Goal: Task Accomplishment & Management: Manage account settings

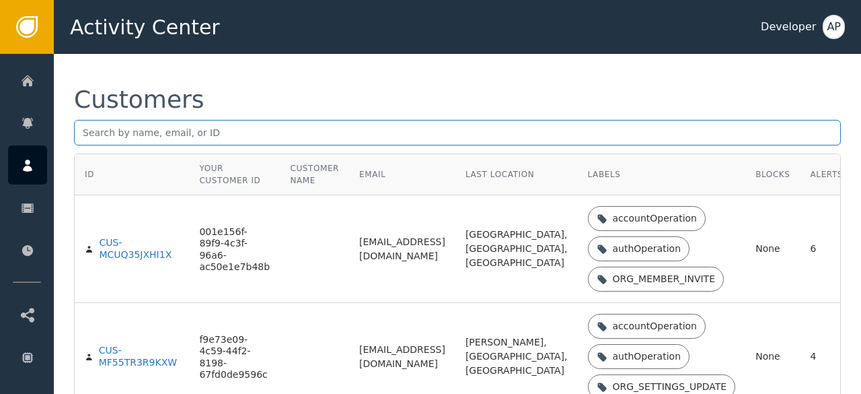
click at [94, 133] on input "text" at bounding box center [457, 133] width 767 height 26
paste input "[EMAIL_ADDRESS][DOMAIN_NAME]"
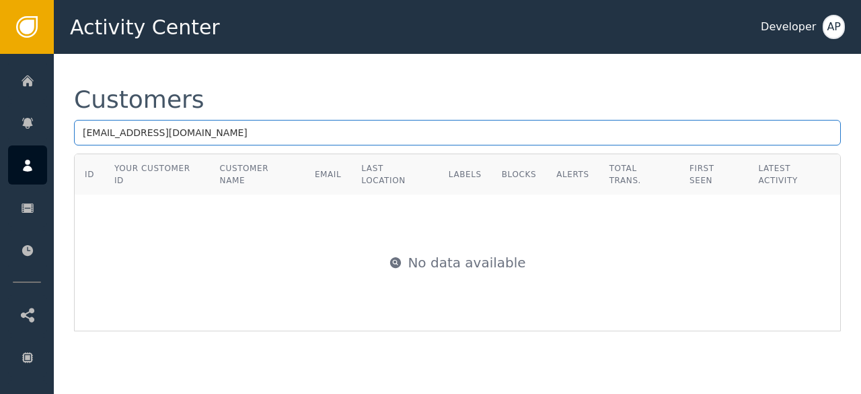
click at [229, 135] on input "[EMAIL_ADDRESS][DOMAIN_NAME]" at bounding box center [457, 133] width 767 height 26
type input "t"
paste input "[EMAIL_ADDRESS][DOMAIN_NAME]"
type input "t"
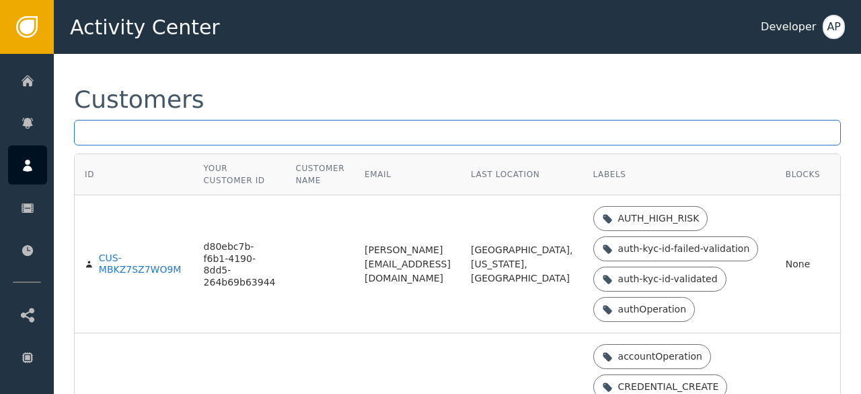
paste input "[EMAIL_ADDRESS][DOMAIN_NAME]"
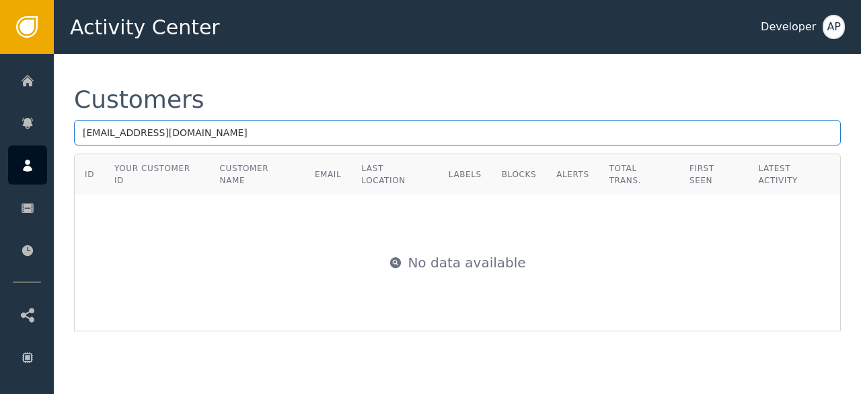
click at [240, 134] on input "[EMAIL_ADDRESS][DOMAIN_NAME]" at bounding box center [457, 133] width 767 height 26
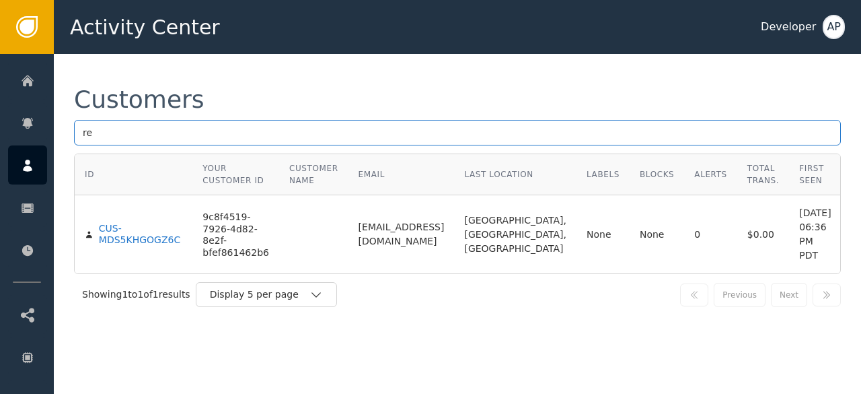
type input "r"
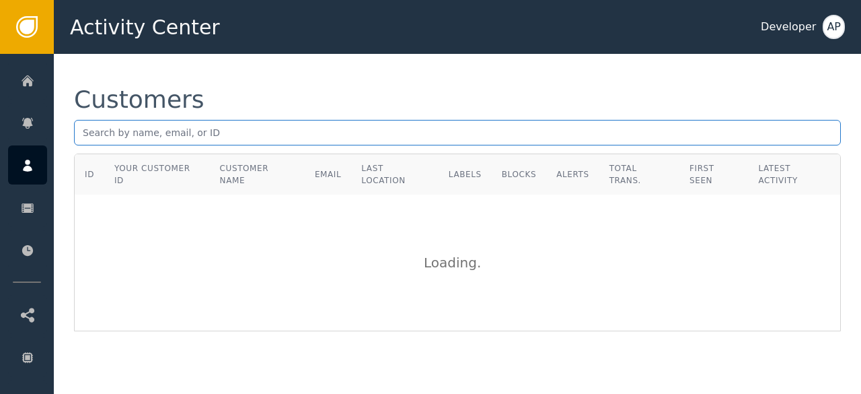
paste input "[EMAIL_ADDRESS][DOMAIN_NAME]"
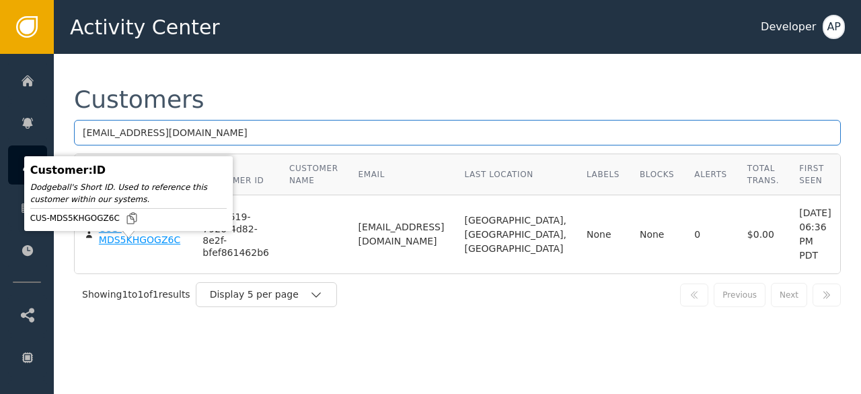
type input "[EMAIL_ADDRESS][DOMAIN_NAME]"
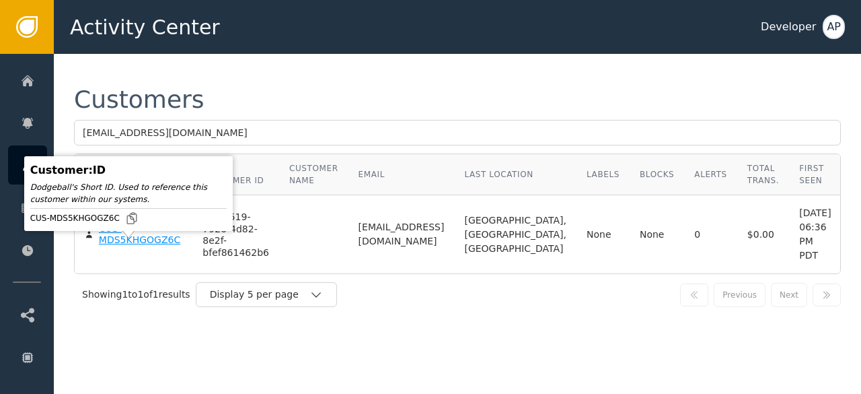
click at [112, 246] on div "CUS-MDS5KHGOGZ6C" at bounding box center [141, 235] width 84 height 24
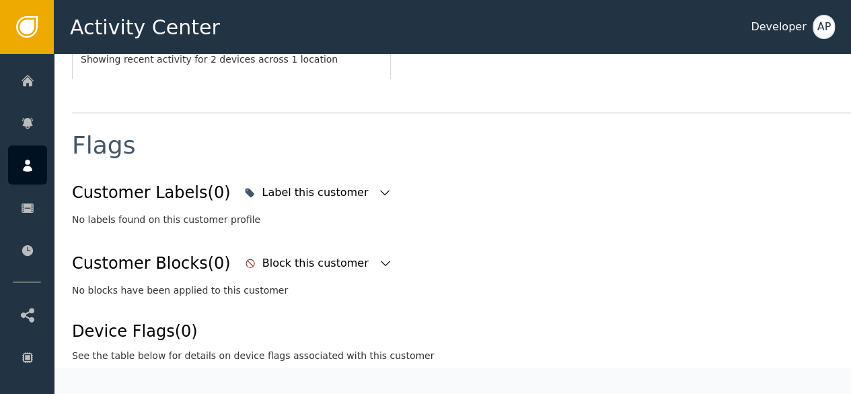
scroll to position [469, 2]
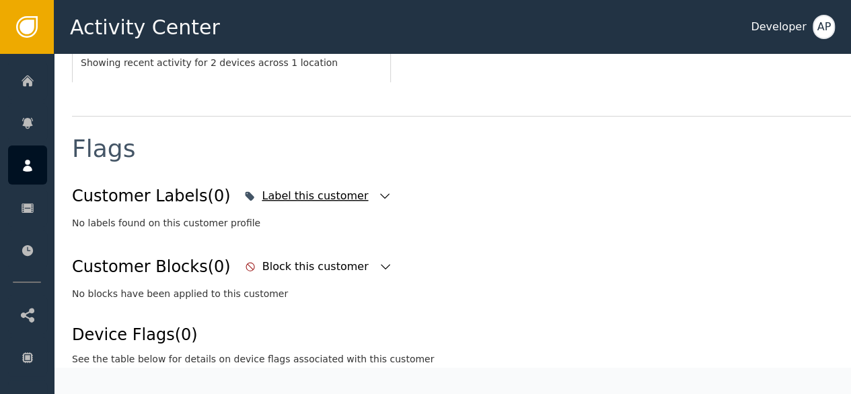
click at [378, 189] on icon "button" at bounding box center [384, 195] width 13 height 13
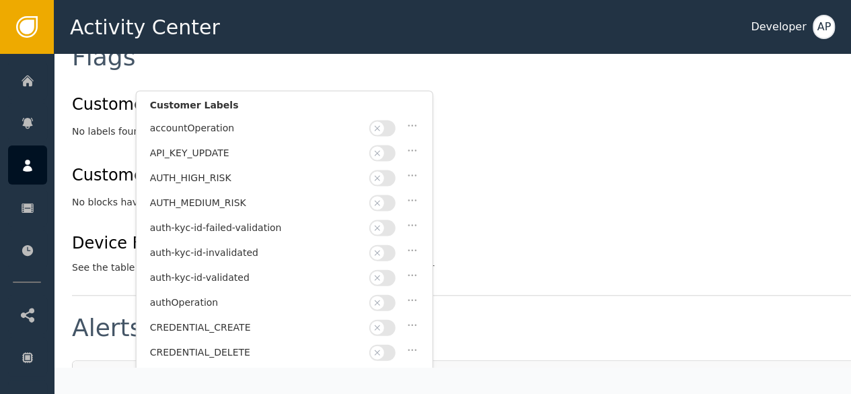
scroll to position [561, 2]
click at [382, 270] on span "button" at bounding box center [377, 276] width 13 height 13
click at [498, 230] on div "Device Flags (0) See the table below for details on device flags associated wit…" at bounding box center [494, 252] width 844 height 44
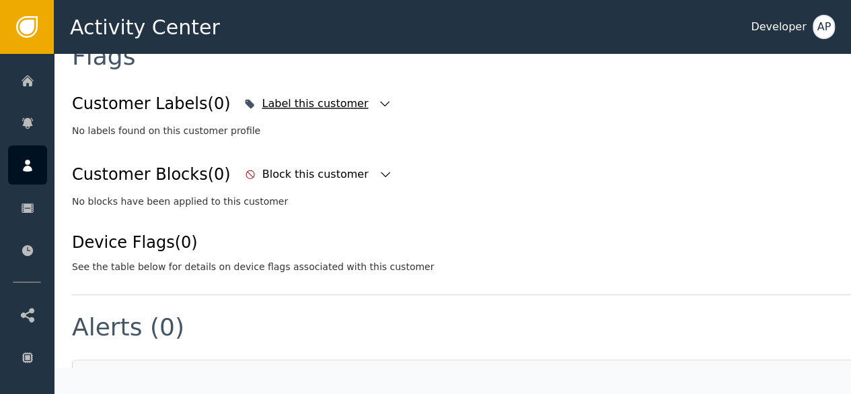
click at [310, 96] on div "Label this customer" at bounding box center [317, 104] width 110 height 16
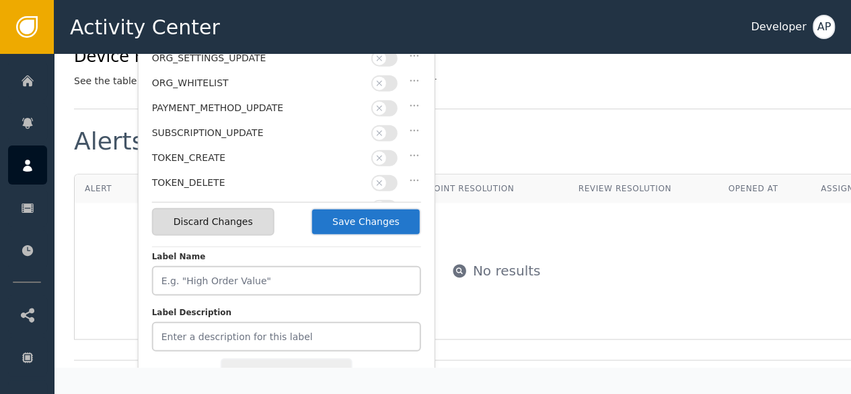
scroll to position [748, 0]
click at [359, 224] on button "Save Changes" at bounding box center [366, 221] width 110 height 28
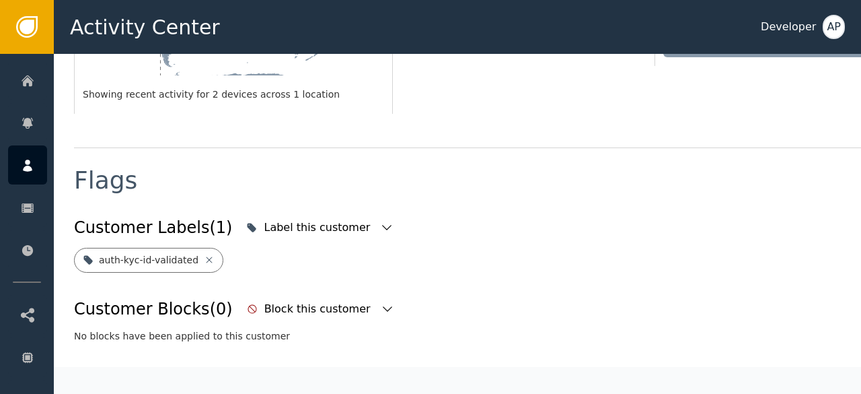
scroll to position [431, 0]
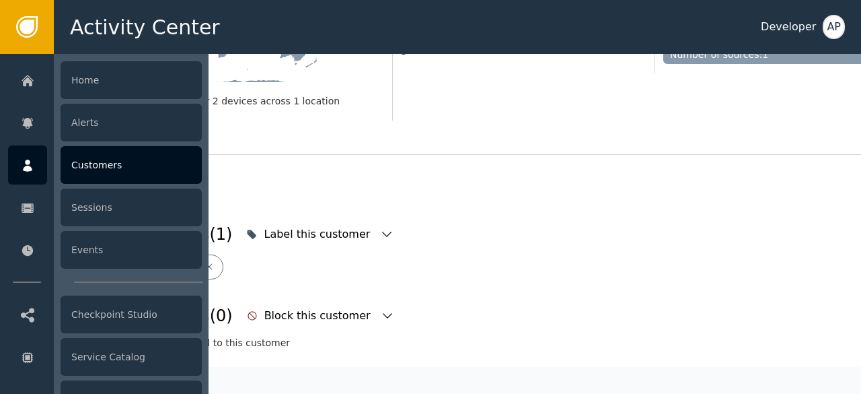
click at [81, 163] on div "Customers" at bounding box center [131, 165] width 141 height 38
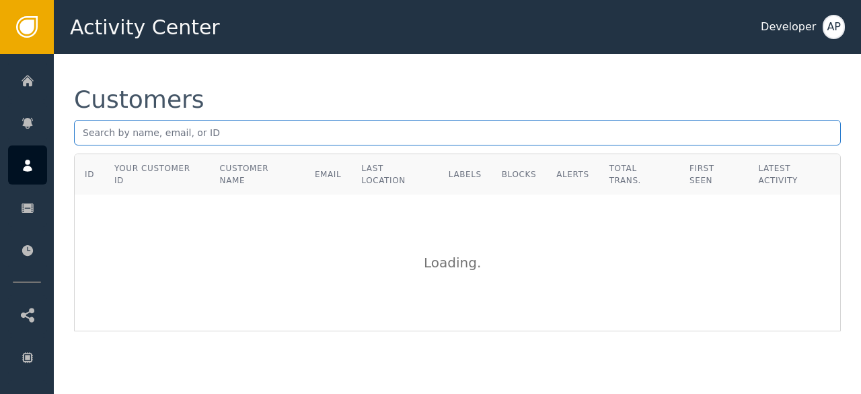
click at [96, 131] on input "text" at bounding box center [457, 133] width 767 height 26
paste input "[EMAIL_ADDRESS][DOMAIN_NAME]"
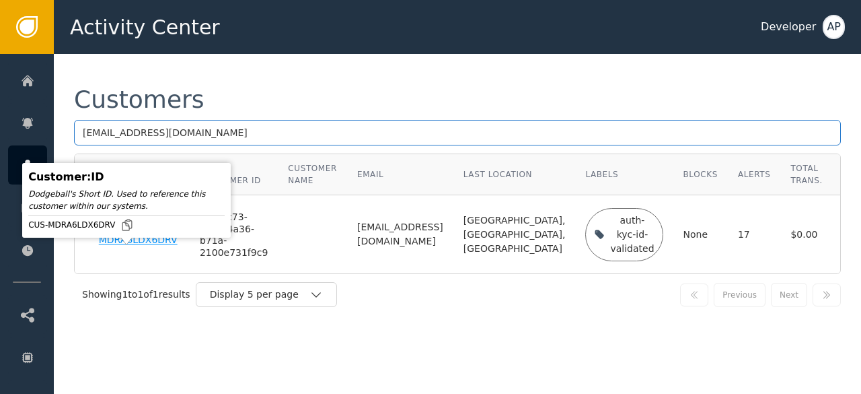
type input "[EMAIL_ADDRESS][DOMAIN_NAME]"
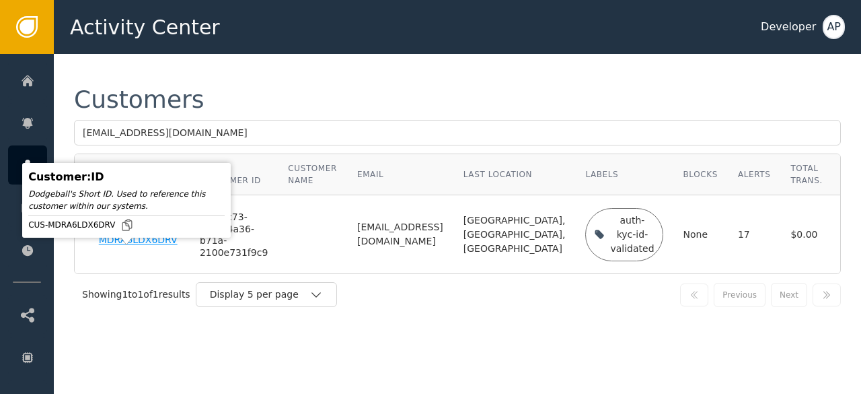
click at [131, 246] on div "CUS-MDRA6LDX6DRV" at bounding box center [139, 235] width 81 height 24
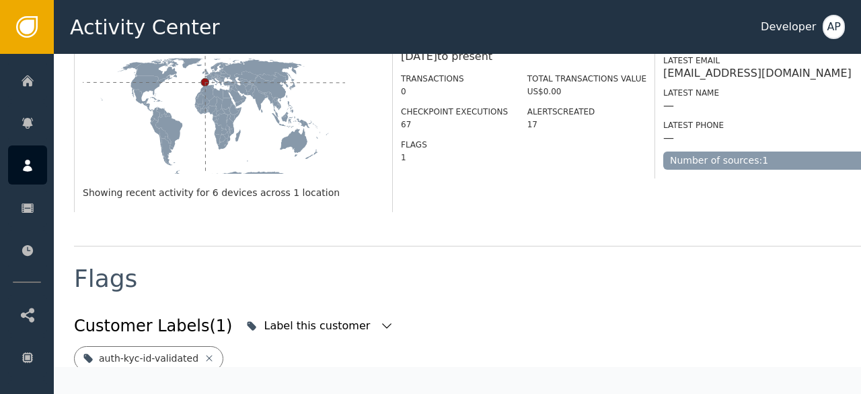
scroll to position [460, 0]
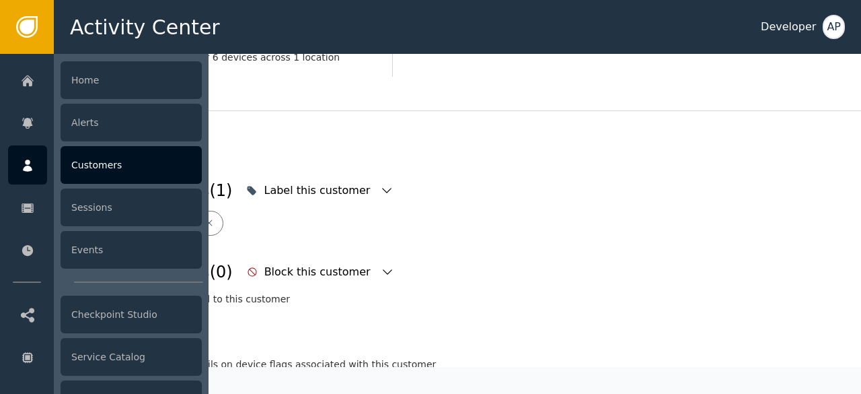
click at [74, 165] on div "Customers" at bounding box center [131, 165] width 141 height 38
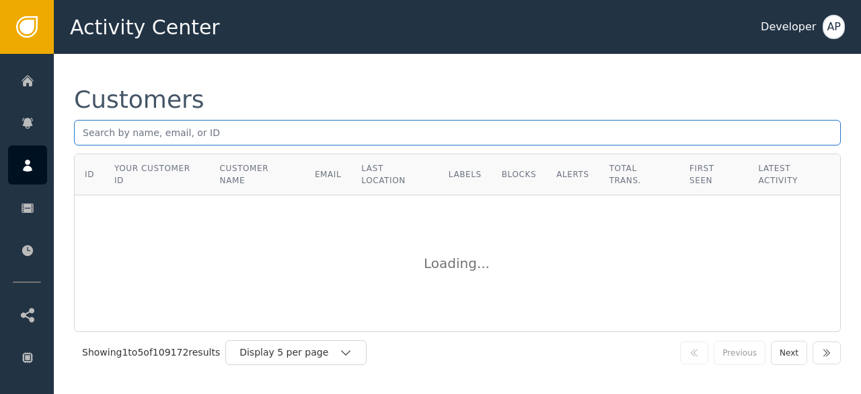
click at [84, 137] on input "text" at bounding box center [457, 133] width 767 height 26
paste input "[EMAIL_ADDRESS][DOMAIN_NAME]"
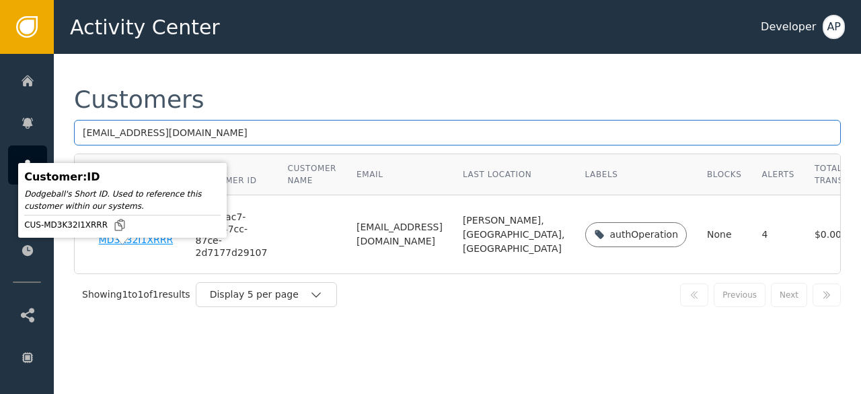
type input "[EMAIL_ADDRESS][DOMAIN_NAME]"
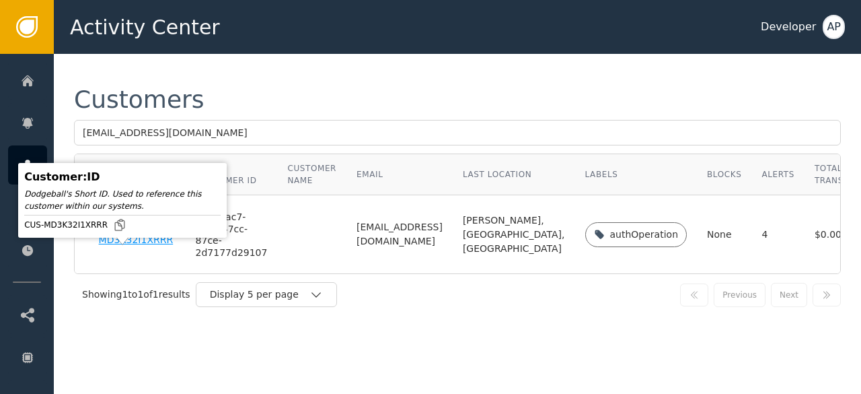
click at [108, 246] on div "CUS-MD3K32I1XRRR" at bounding box center [137, 235] width 77 height 24
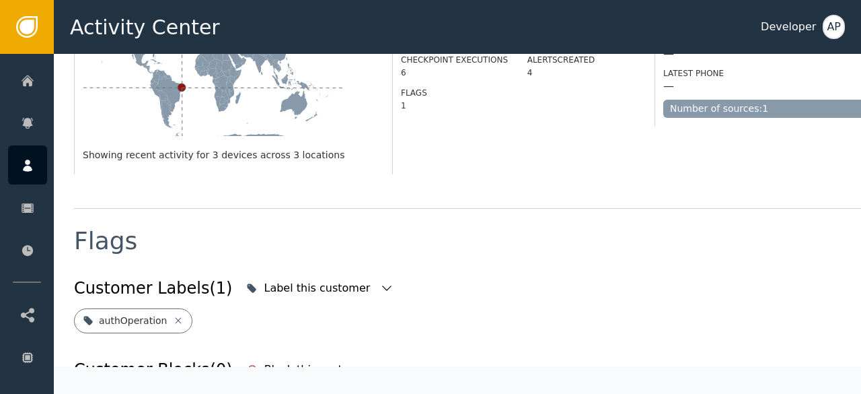
scroll to position [377, 0]
click at [380, 281] on icon "button" at bounding box center [386, 287] width 13 height 13
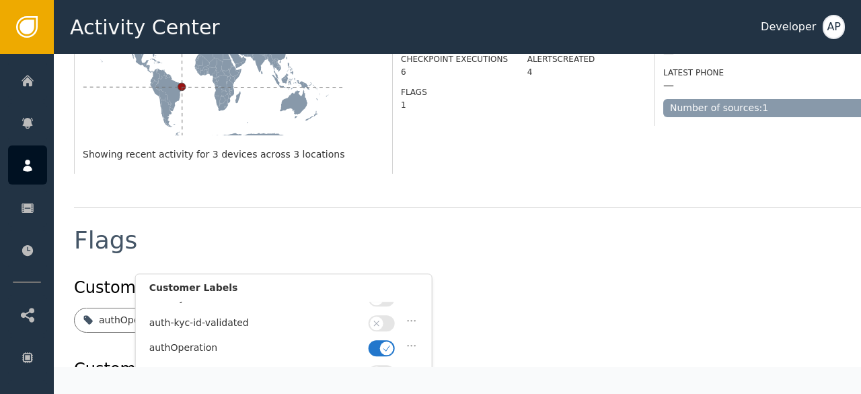
scroll to position [133, 0]
click at [370, 345] on button "button" at bounding box center [382, 352] width 26 height 16
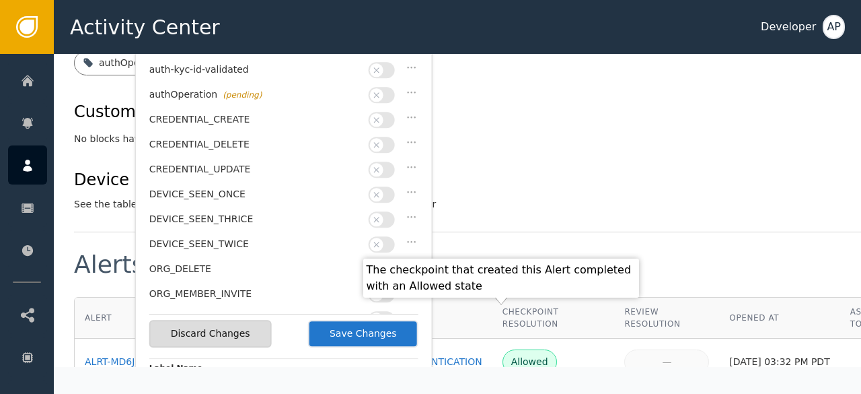
scroll to position [635, 0]
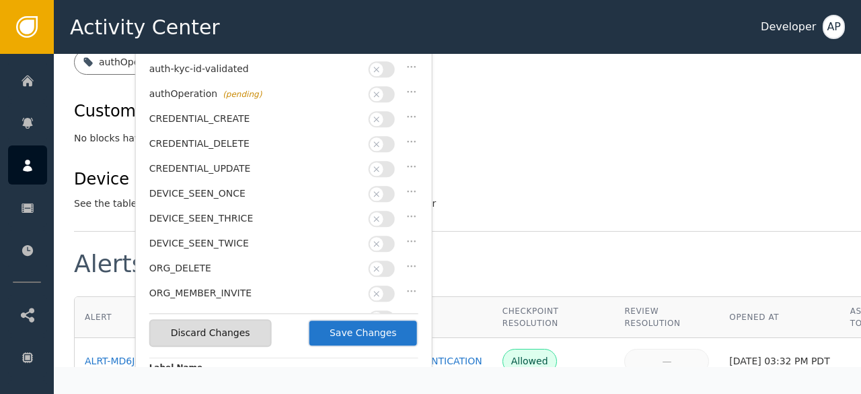
click at [365, 322] on button "Save Changes" at bounding box center [363, 333] width 110 height 28
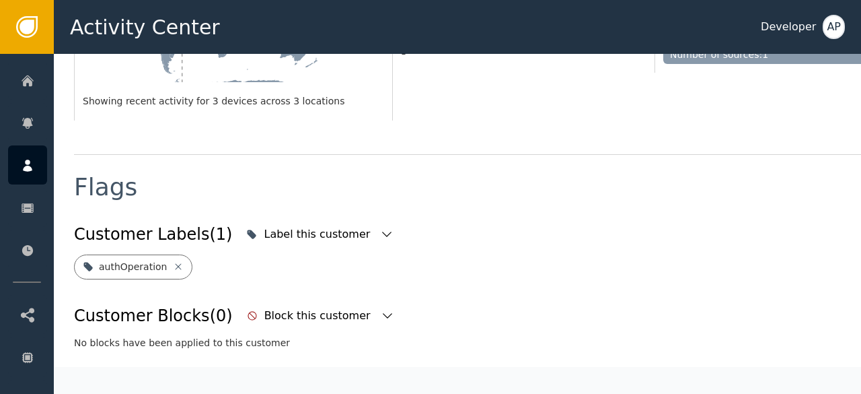
scroll to position [437, 0]
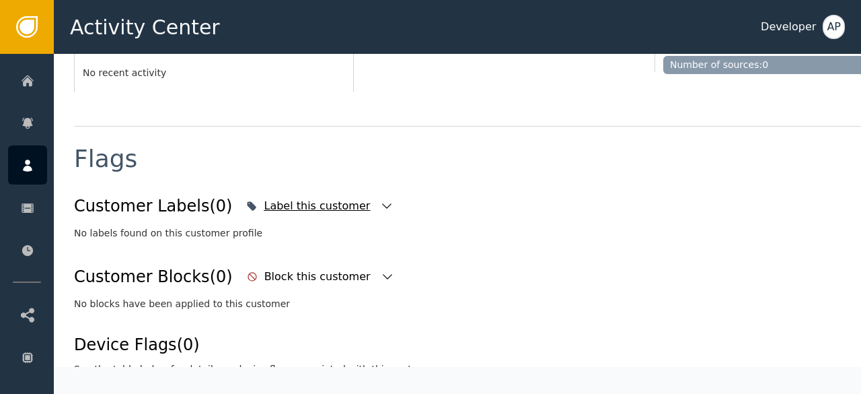
click at [380, 205] on icon "button" at bounding box center [386, 205] width 13 height 13
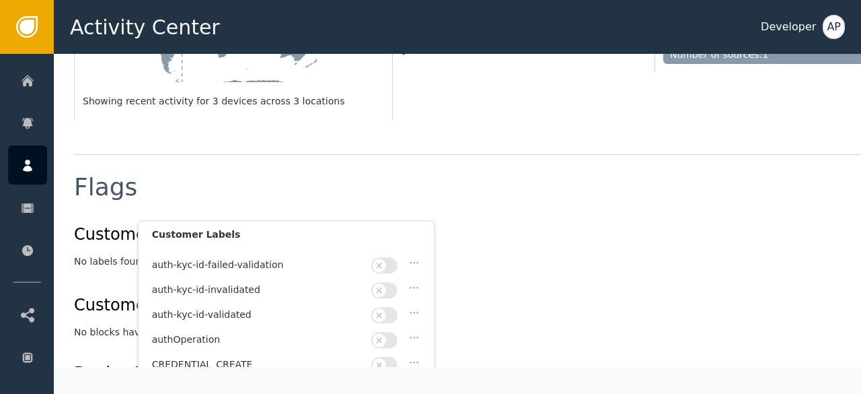
scroll to position [93, 0]
click at [390, 308] on button "button" at bounding box center [384, 314] width 26 height 16
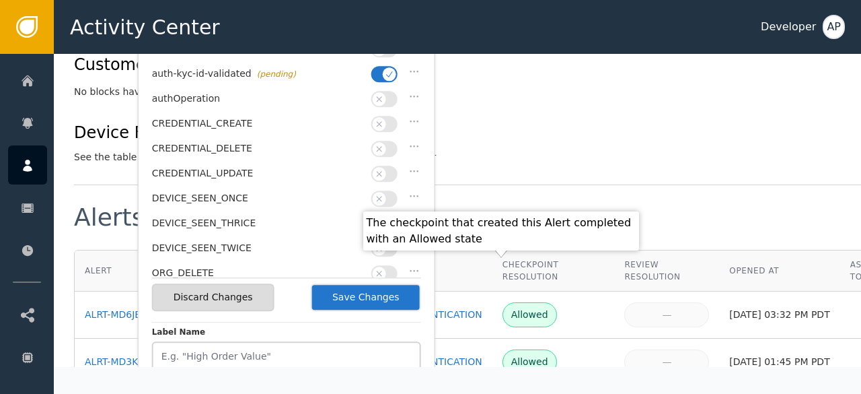
scroll to position [672, 0]
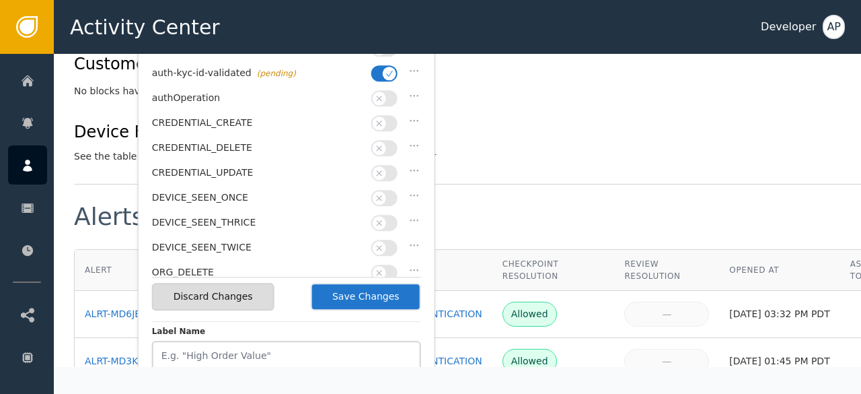
click at [367, 300] on button "Save Changes" at bounding box center [366, 297] width 110 height 28
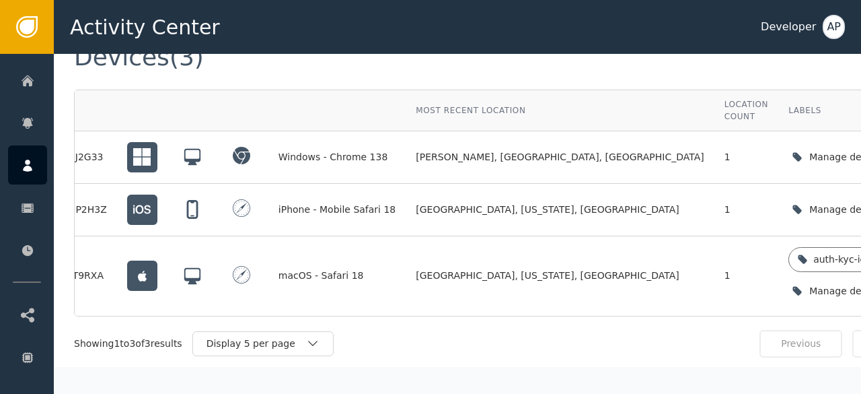
scroll to position [0, 0]
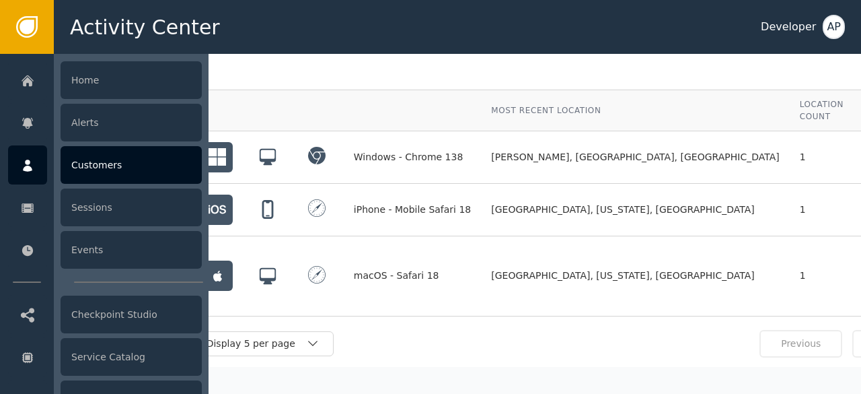
click at [106, 166] on div "Customers" at bounding box center [131, 165] width 141 height 38
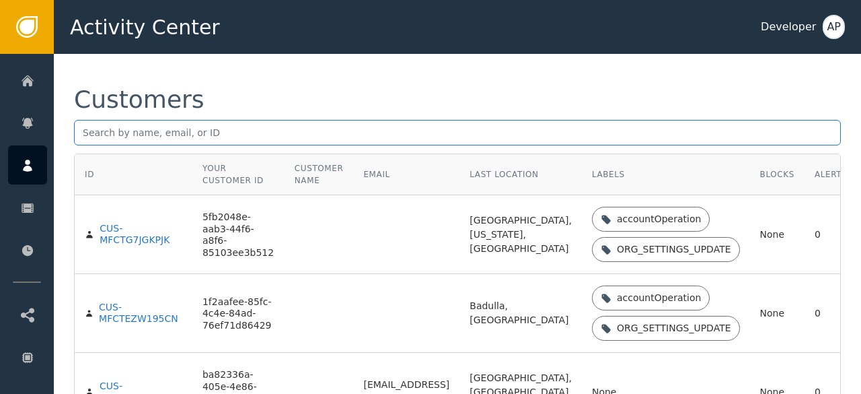
click at [85, 141] on input "text" at bounding box center [457, 133] width 767 height 26
paste input "[EMAIL_ADDRESS][DOMAIN_NAME]"
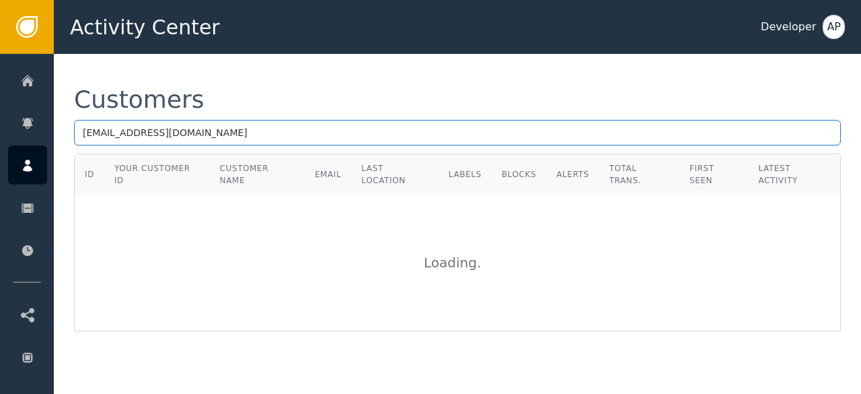
type input "[EMAIL_ADDRESS][DOMAIN_NAME]"
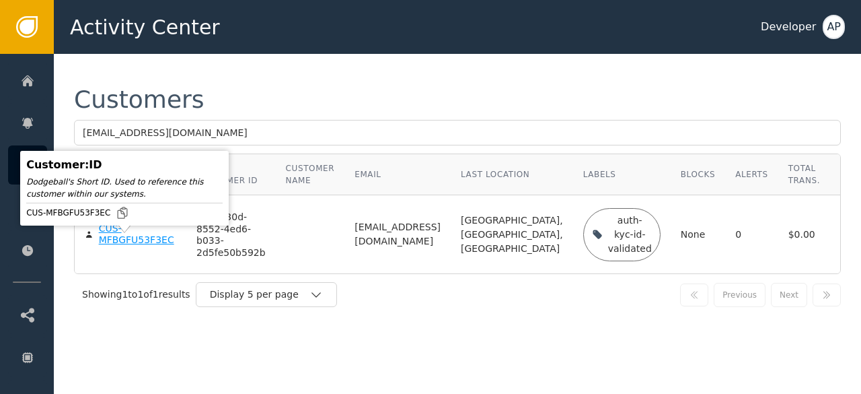
click at [115, 246] on div "CUS-MFBGFU53F3EC" at bounding box center [137, 235] width 77 height 24
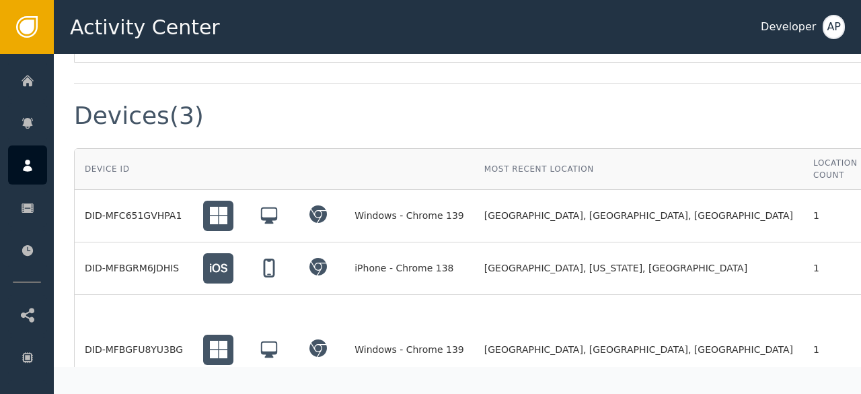
scroll to position [1034, 67]
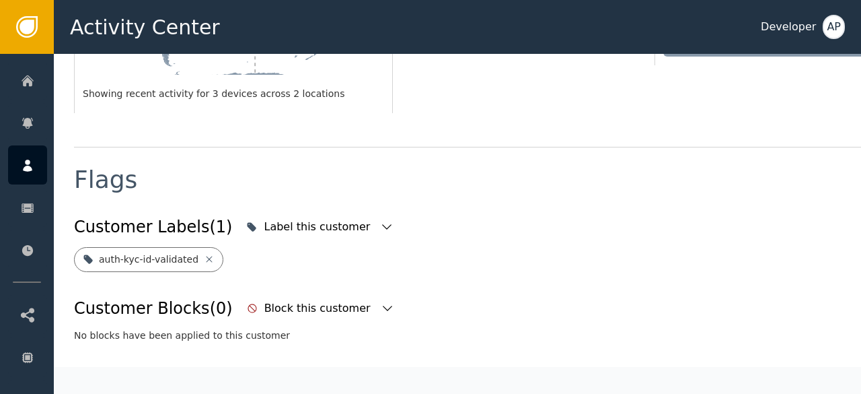
scroll to position [439, 0]
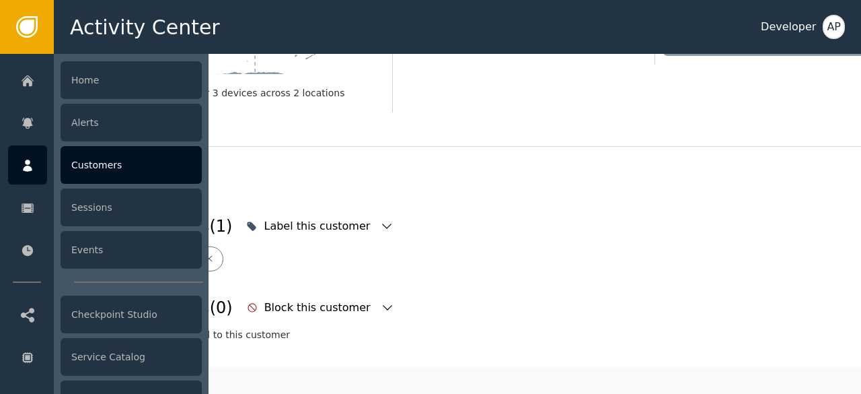
click at [98, 162] on div "Customers" at bounding box center [131, 165] width 141 height 38
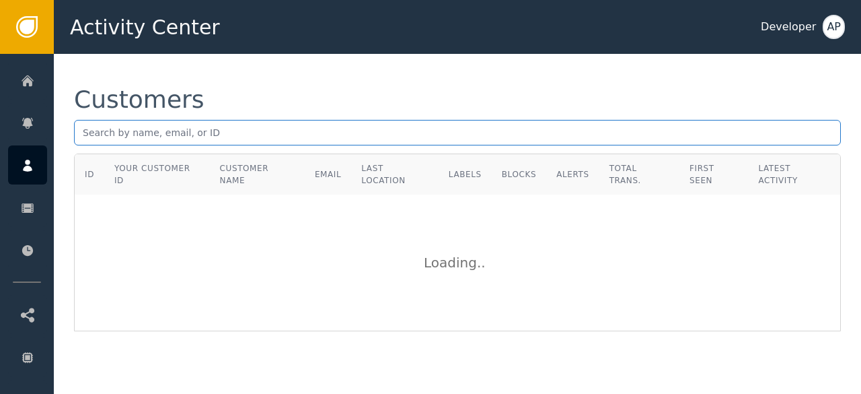
click at [89, 137] on input "text" at bounding box center [457, 133] width 767 height 26
paste input "[PERSON_NAME][EMAIL_ADDRESS][DOMAIN_NAME]"
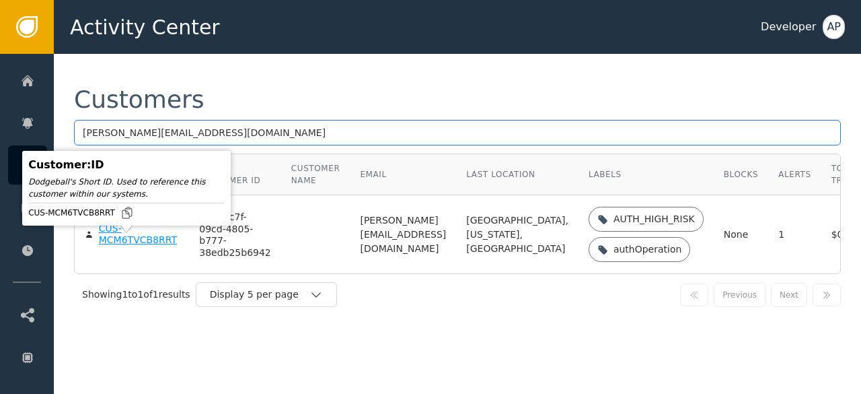
type input "[PERSON_NAME][EMAIL_ADDRESS][DOMAIN_NAME]"
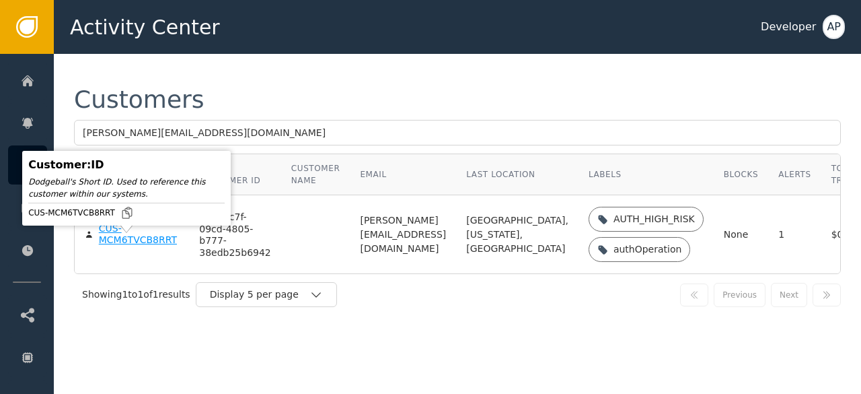
click at [109, 246] on div "CUS-MCM6TVCB8RRT" at bounding box center [139, 235] width 81 height 24
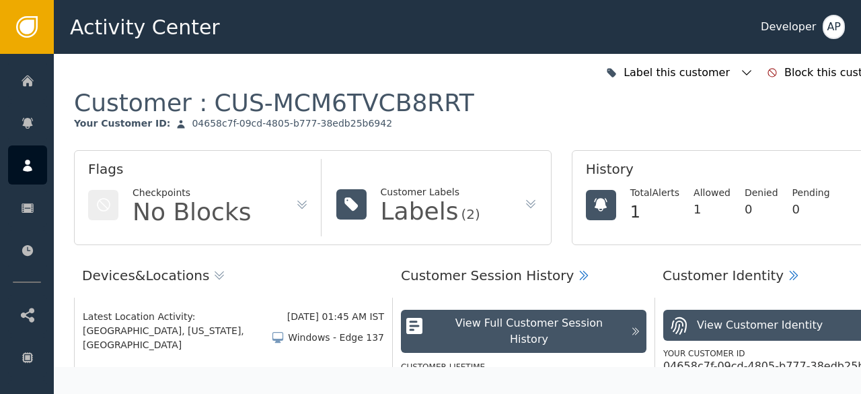
drag, startPoint x: 302, startPoint y: 273, endPoint x: 271, endPoint y: 274, distance: 31.0
click at [271, 274] on div "Devices & Locations" at bounding box center [233, 281] width 319 height 32
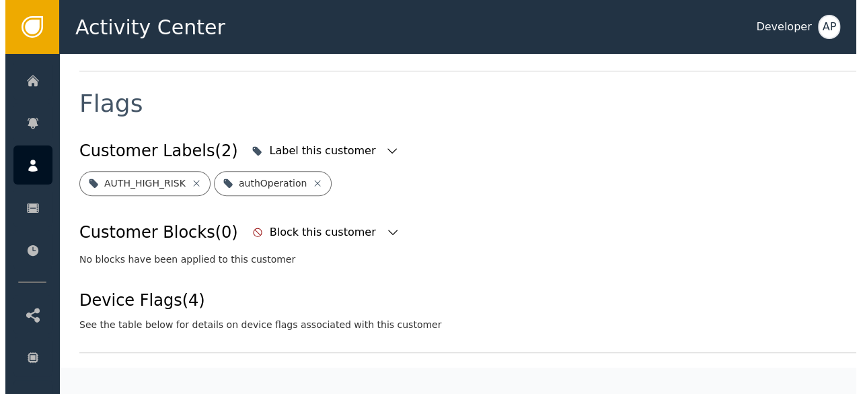
scroll to position [435, 0]
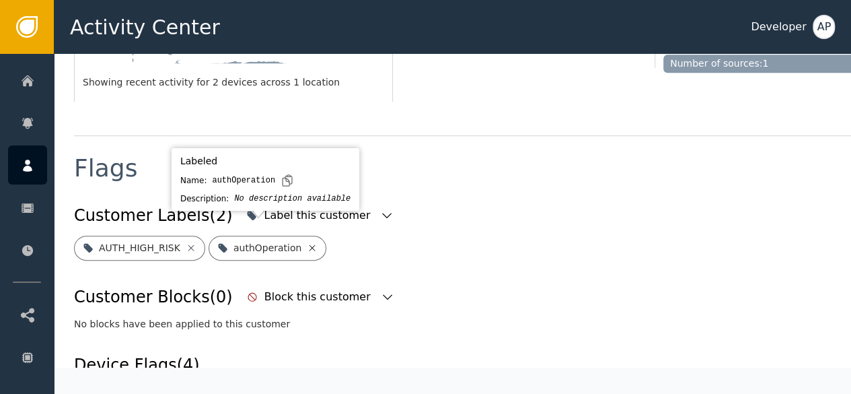
click at [310, 244] on icon at bounding box center [313, 247] width 6 height 6
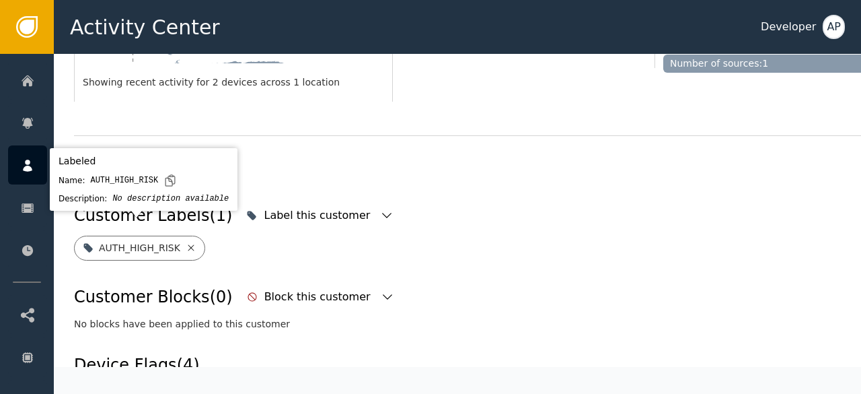
click at [188, 242] on icon at bounding box center [191, 247] width 11 height 11
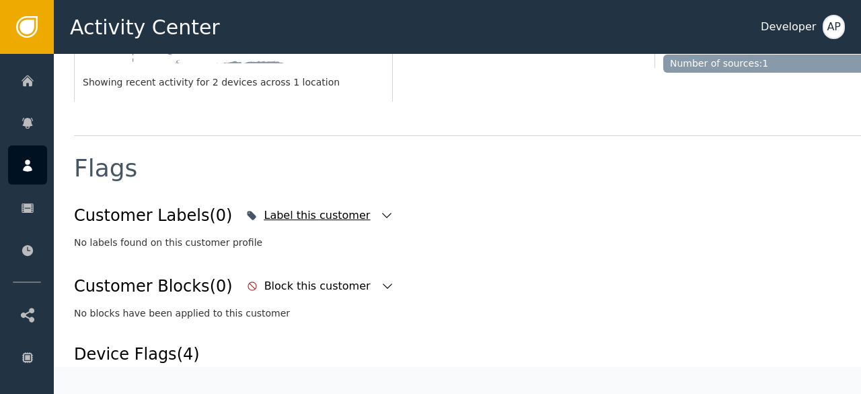
click at [380, 209] on icon "button" at bounding box center [386, 215] width 13 height 13
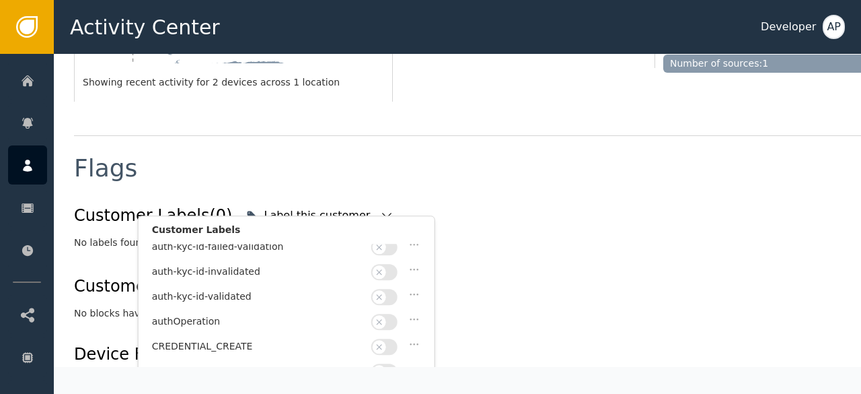
scroll to position [106, 0]
click at [393, 292] on button "button" at bounding box center [384, 296] width 26 height 16
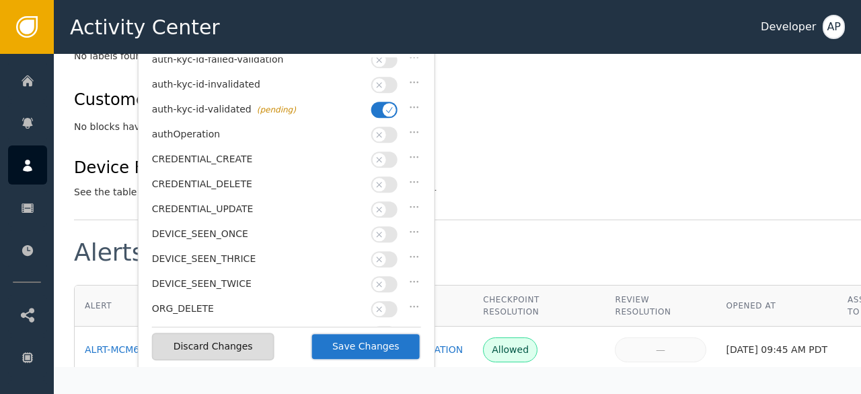
scroll to position [681, 0]
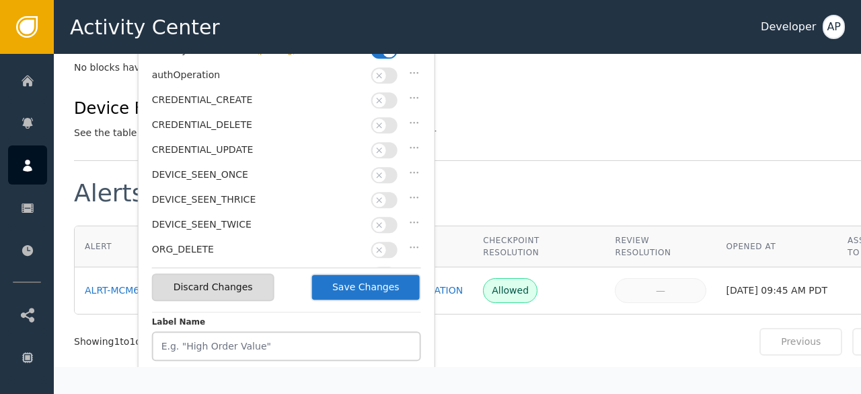
click at [361, 287] on button "Save Changes" at bounding box center [366, 287] width 110 height 28
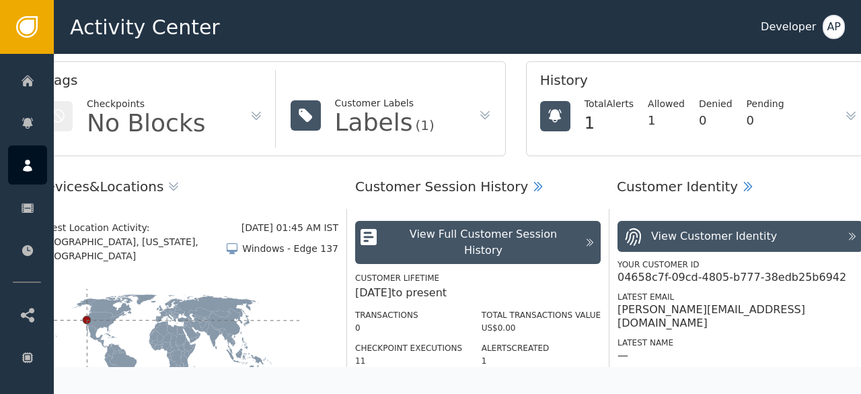
scroll to position [0, 46]
